Goal: Navigation & Orientation: Find specific page/section

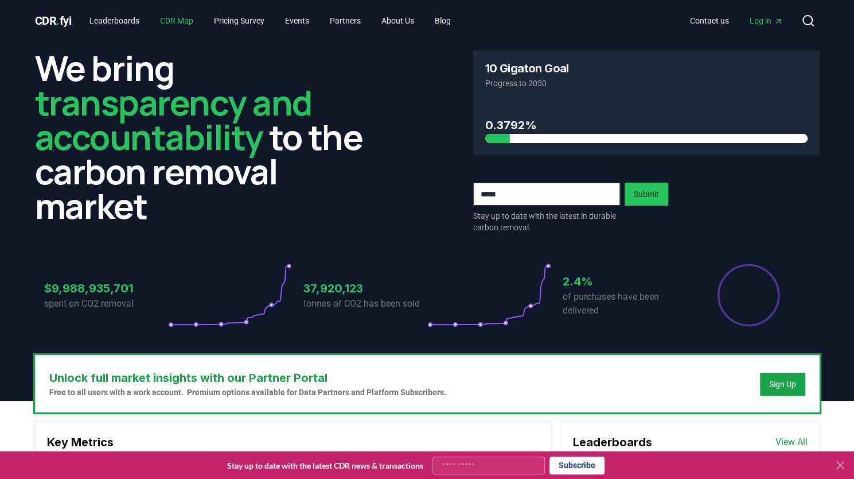
click at [193, 20] on link "CDR Map" at bounding box center [177, 20] width 52 height 21
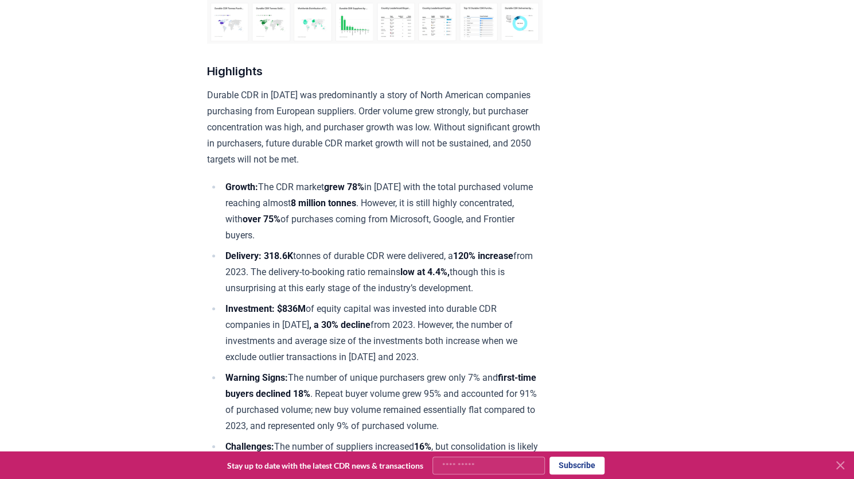
scroll to position [402, 0]
